Goal: Find specific page/section: Find specific page/section

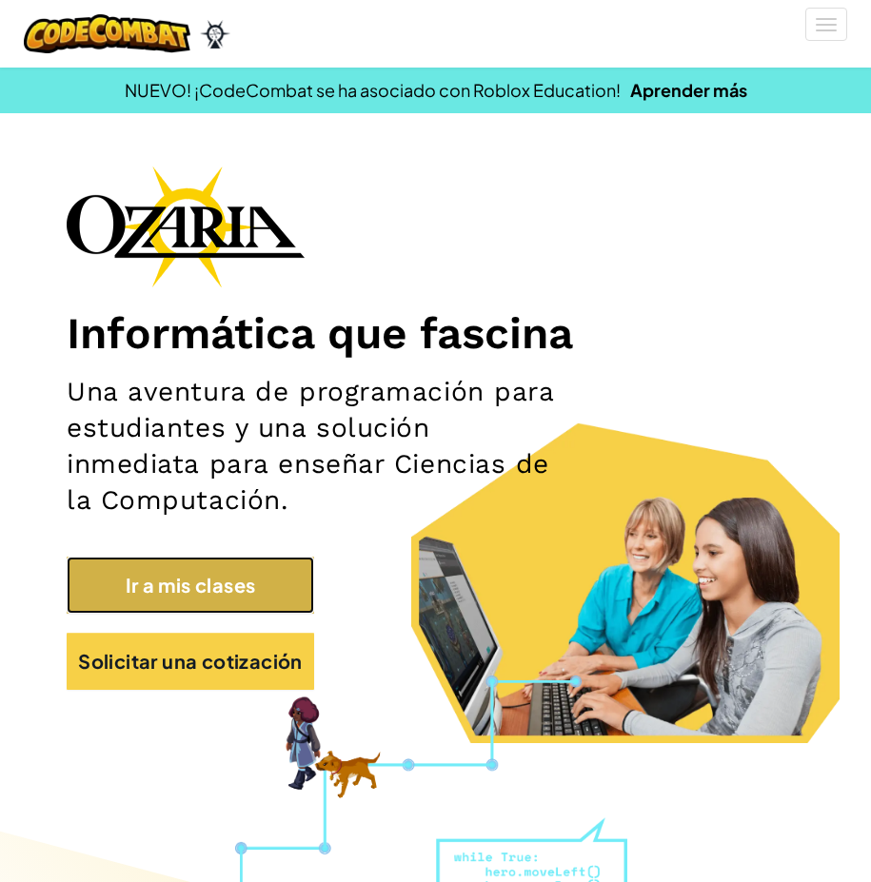
click at [214, 580] on link "Ir a mis clases" at bounding box center [190, 585] width 247 height 57
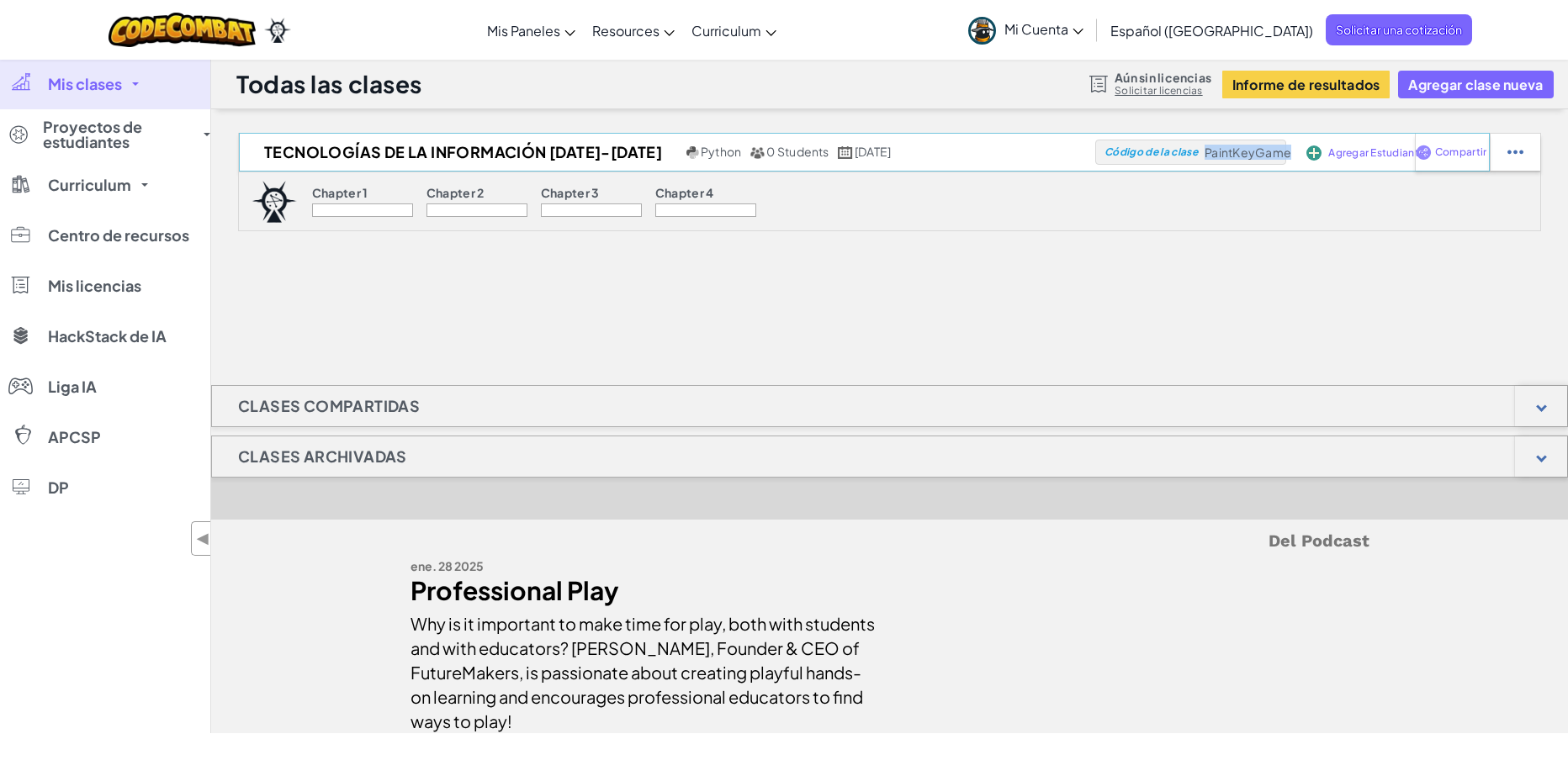
drag, startPoint x: 1207, startPoint y: 152, endPoint x: 1289, endPoint y: 153, distance: 82.0
click at [769, 153] on span "PaintKeyGame" at bounding box center [1248, 152] width 87 height 15
copy span "PaintKeyGame"
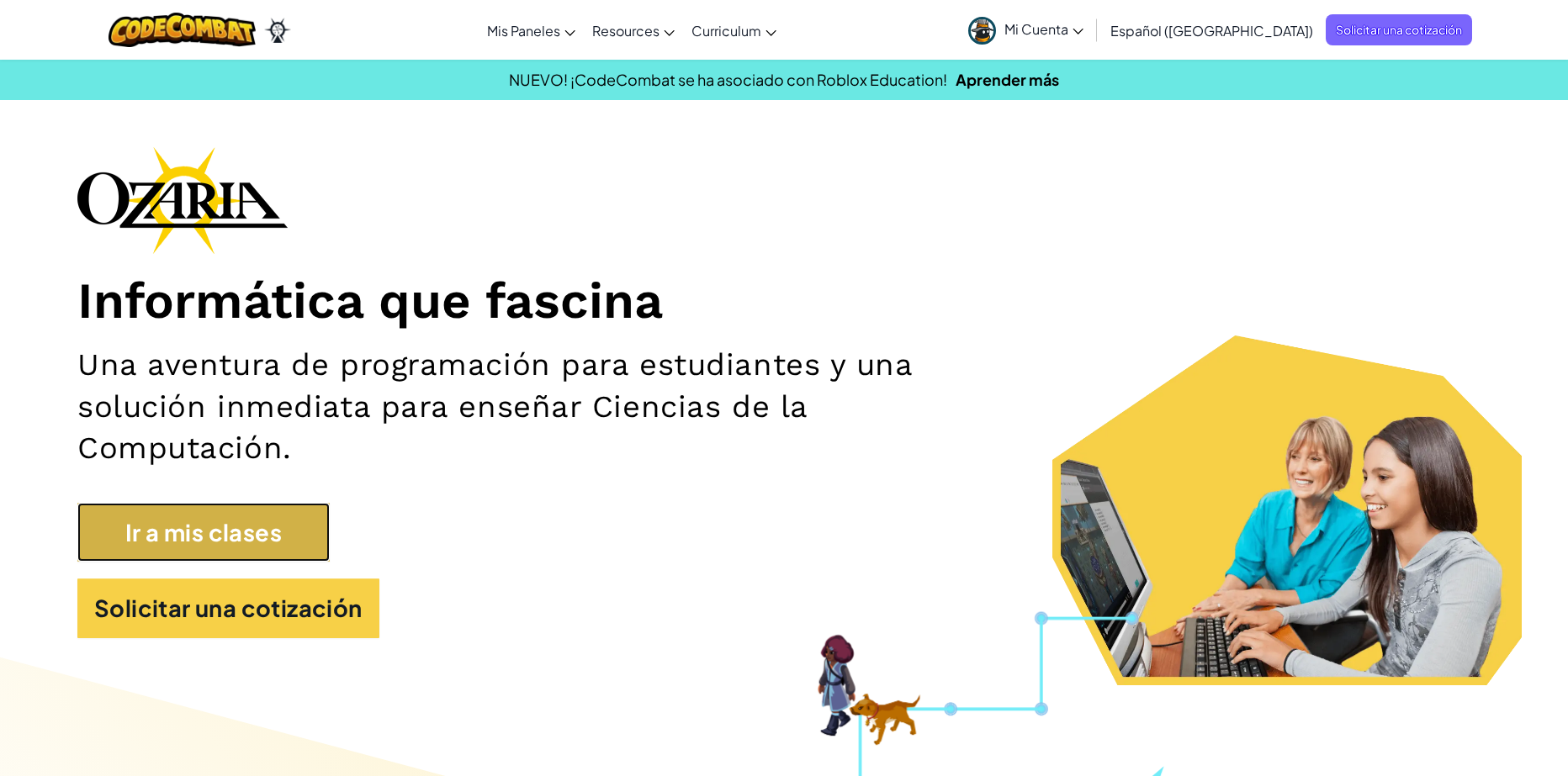
click at [243, 545] on link "Ir a mis clases" at bounding box center [203, 533] width 252 height 60
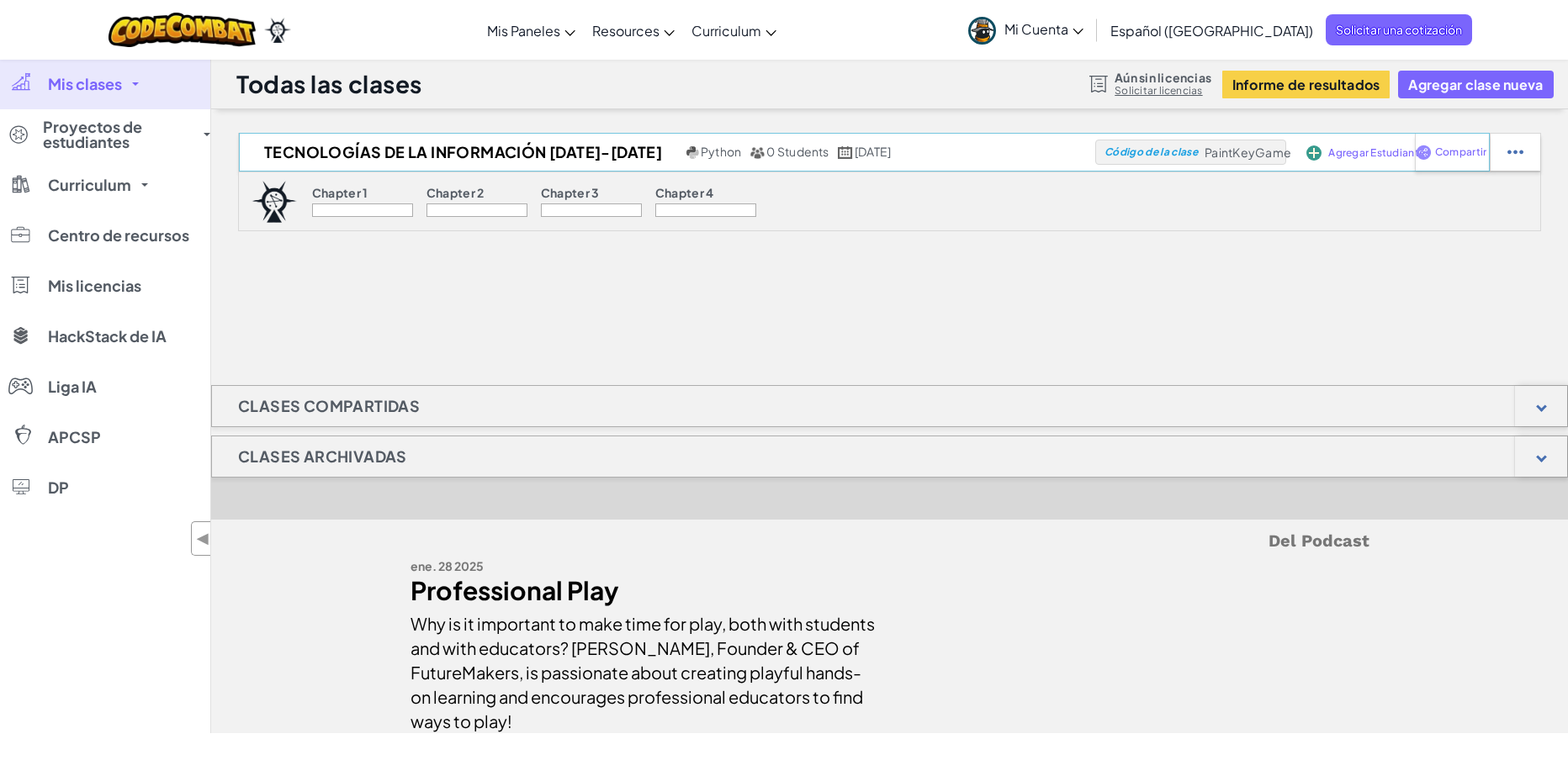
click at [1219, 144] on div "Código de la clase PaintKeyGame" at bounding box center [1191, 152] width 191 height 26
drag, startPoint x: 1211, startPoint y: 148, endPoint x: 1244, endPoint y: 148, distance: 33.0
click at [1244, 148] on span "PaintKeyGame" at bounding box center [1248, 152] width 87 height 15
drag, startPoint x: 1206, startPoint y: 155, endPoint x: 1291, endPoint y: 151, distance: 85.1
click at [1291, 151] on span "PaintKeyGame" at bounding box center [1248, 152] width 87 height 15
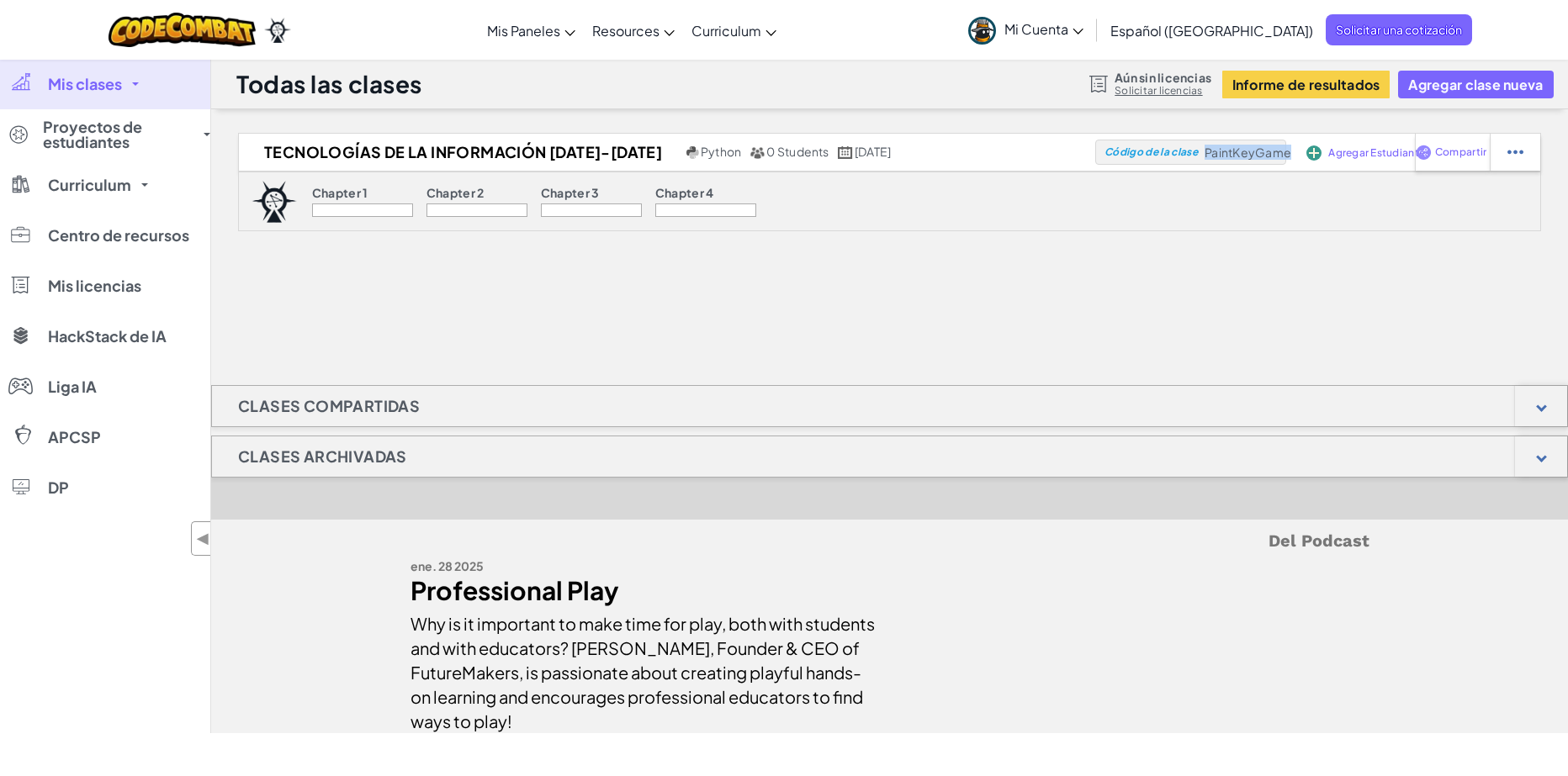
copy span "PaintKeyGame"
